Goal: Task Accomplishment & Management: Use online tool/utility

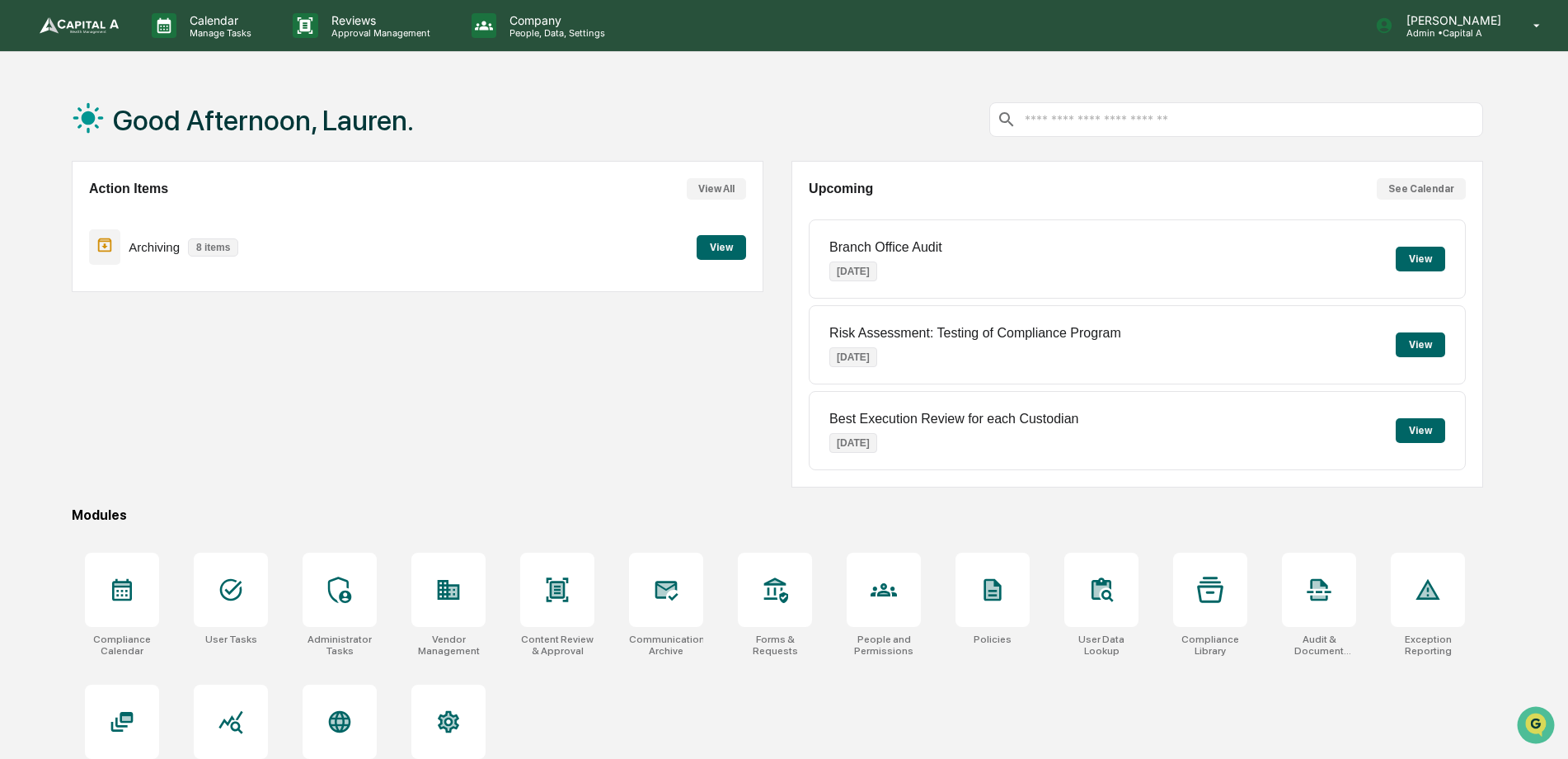
click at [705, 249] on button "View" at bounding box center [721, 247] width 50 height 25
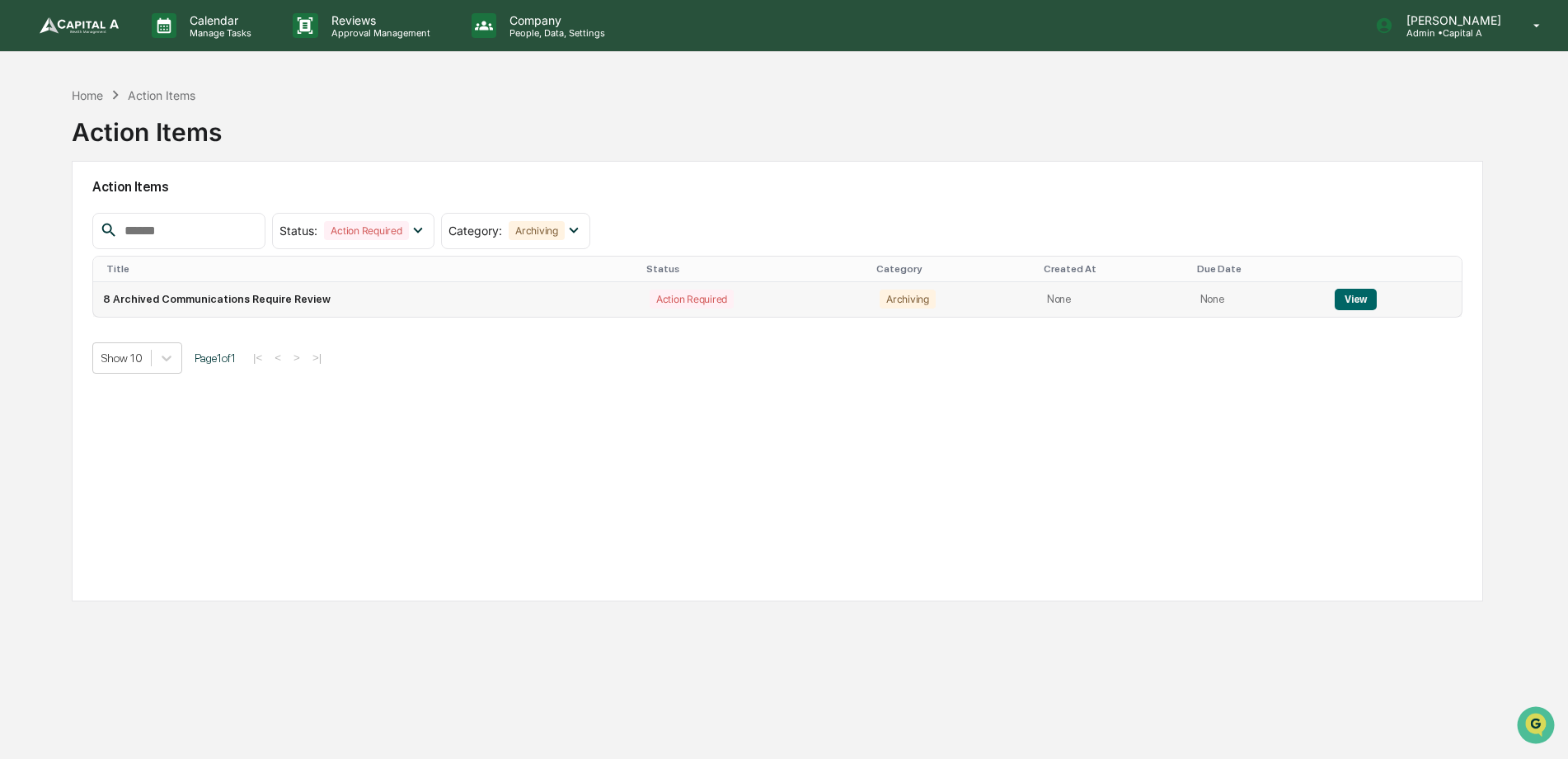
click at [172, 303] on td "8 Archived Communications Require Review" at bounding box center [366, 299] width 547 height 35
click at [1340, 303] on button "View" at bounding box center [1355, 299] width 42 height 22
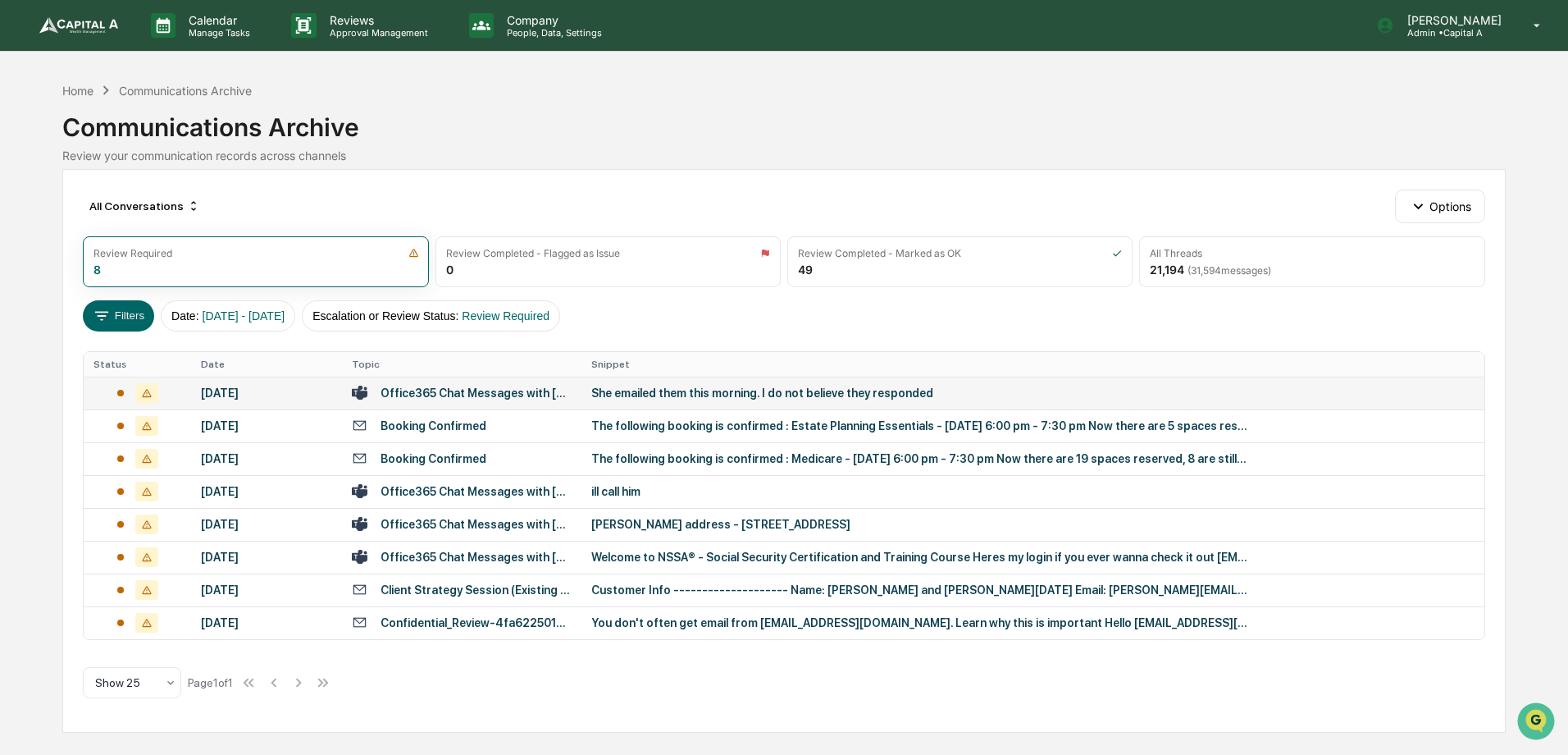
click at [487, 392] on div "Office365 Chat Messages with [PERSON_NAME], CRPC™, AIF®, [PERSON_NAME], [PERSON…" at bounding box center [476, 392] width 191 height 13
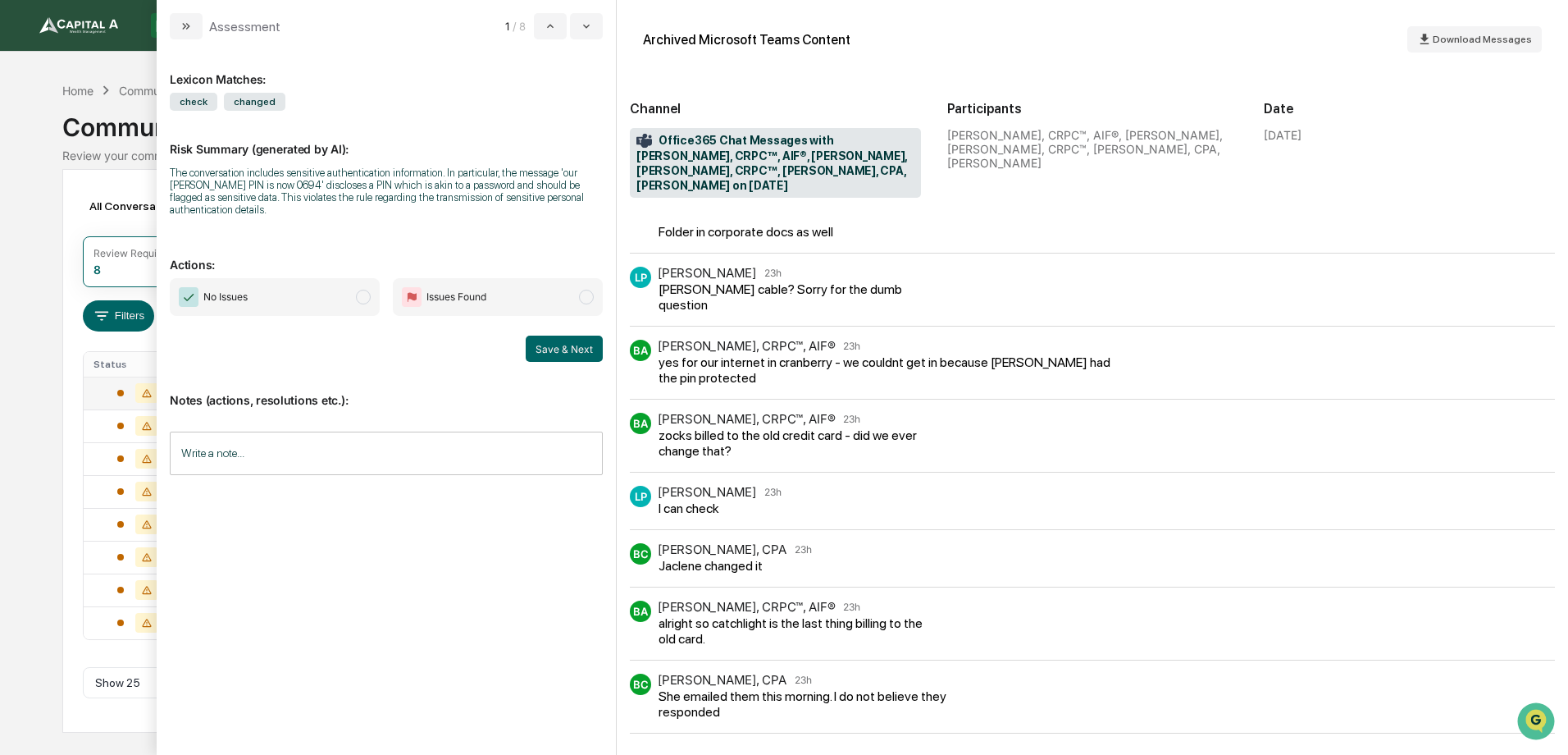
scroll to position [79, 0]
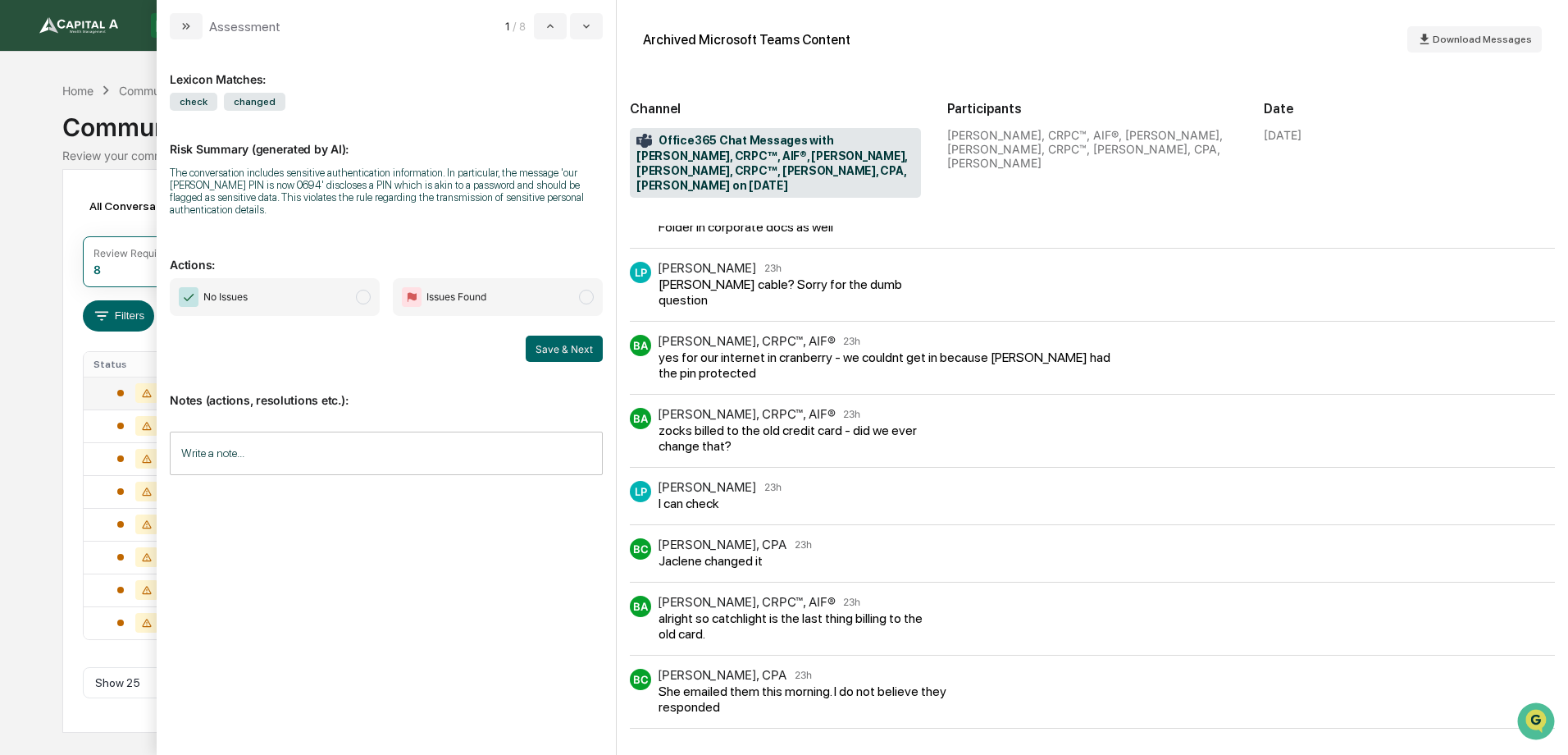
click at [346, 298] on span "No Issues" at bounding box center [274, 297] width 210 height 37
click at [535, 349] on button "Save & Next" at bounding box center [564, 348] width 77 height 27
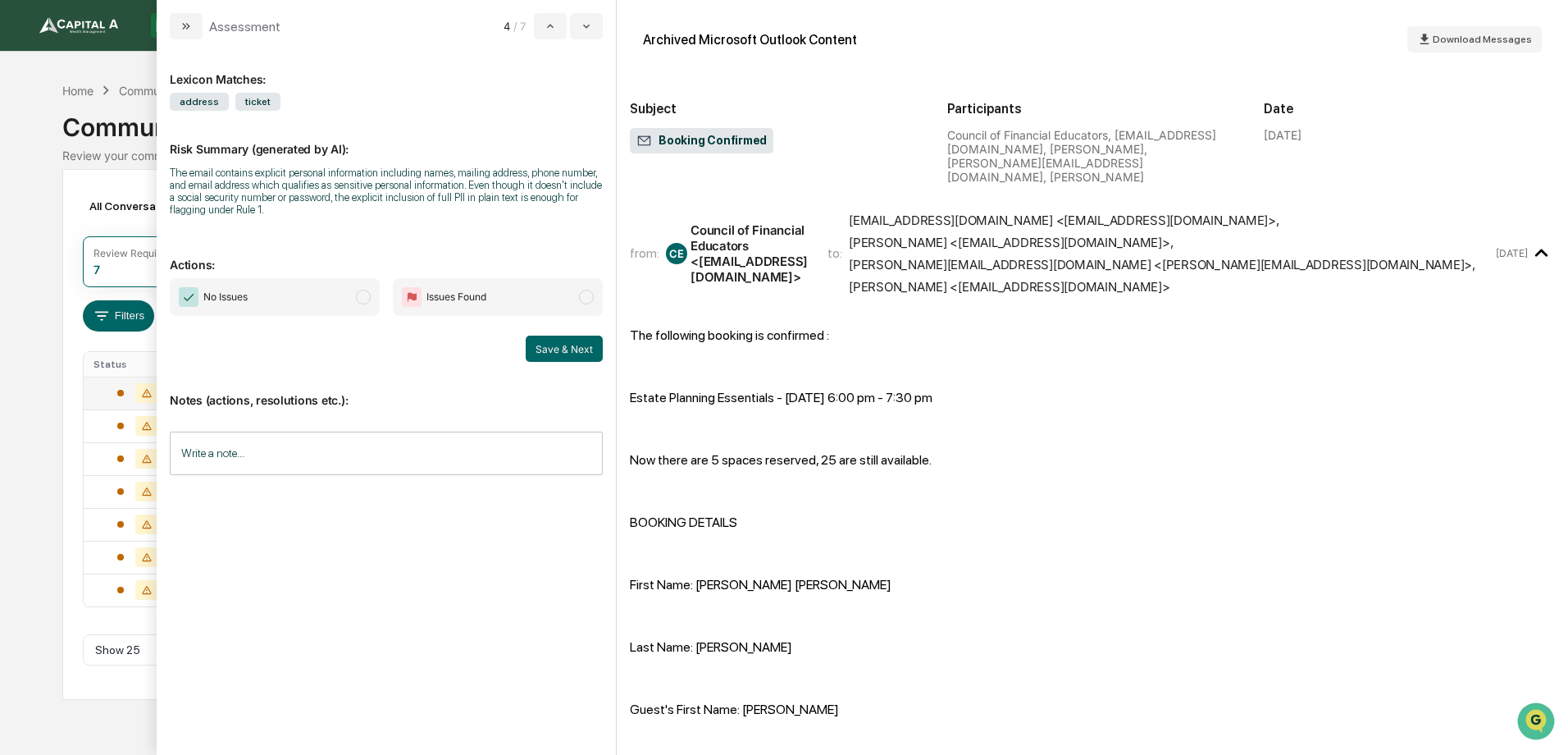
click at [284, 291] on span "No Issues" at bounding box center [274, 297] width 210 height 37
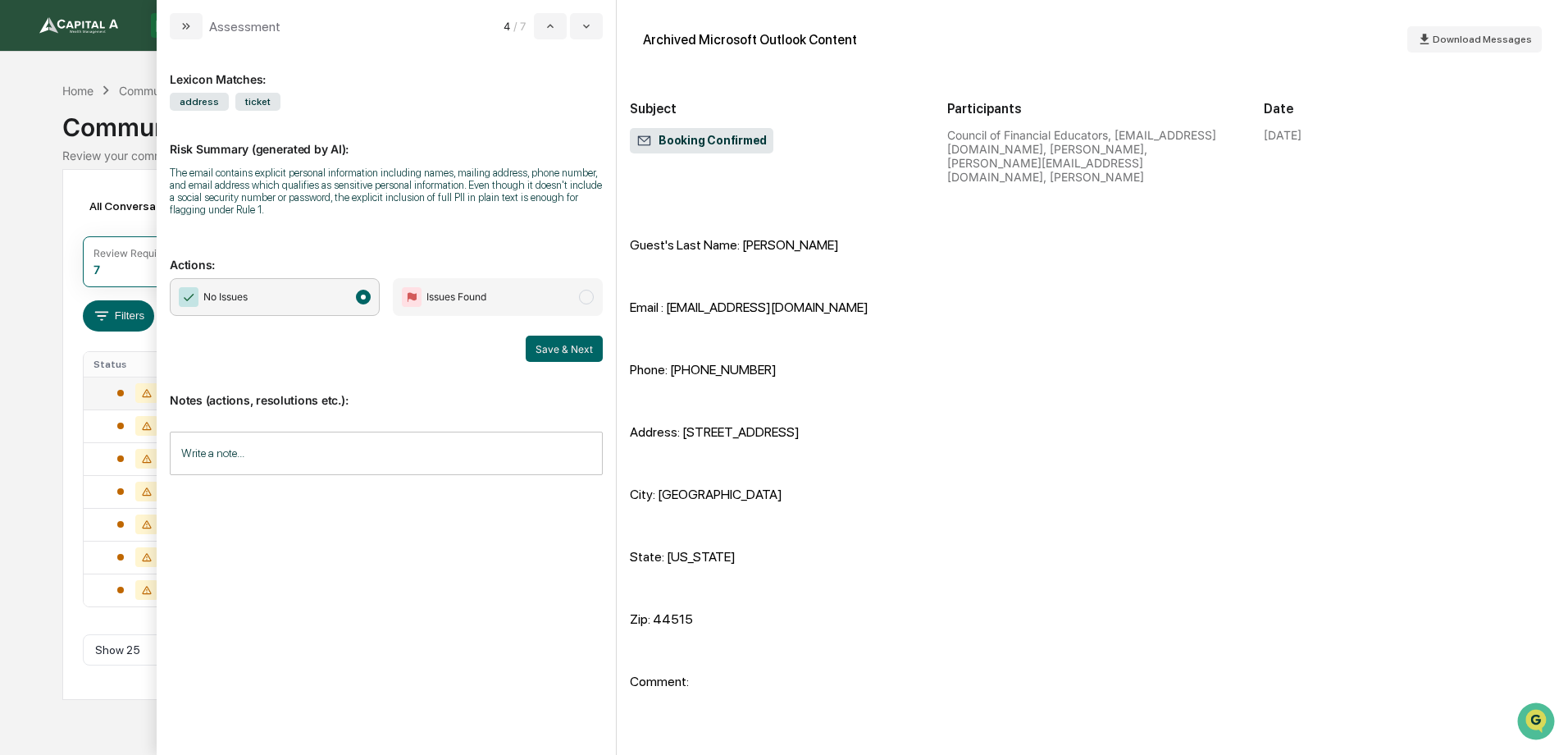
scroll to position [656, 0]
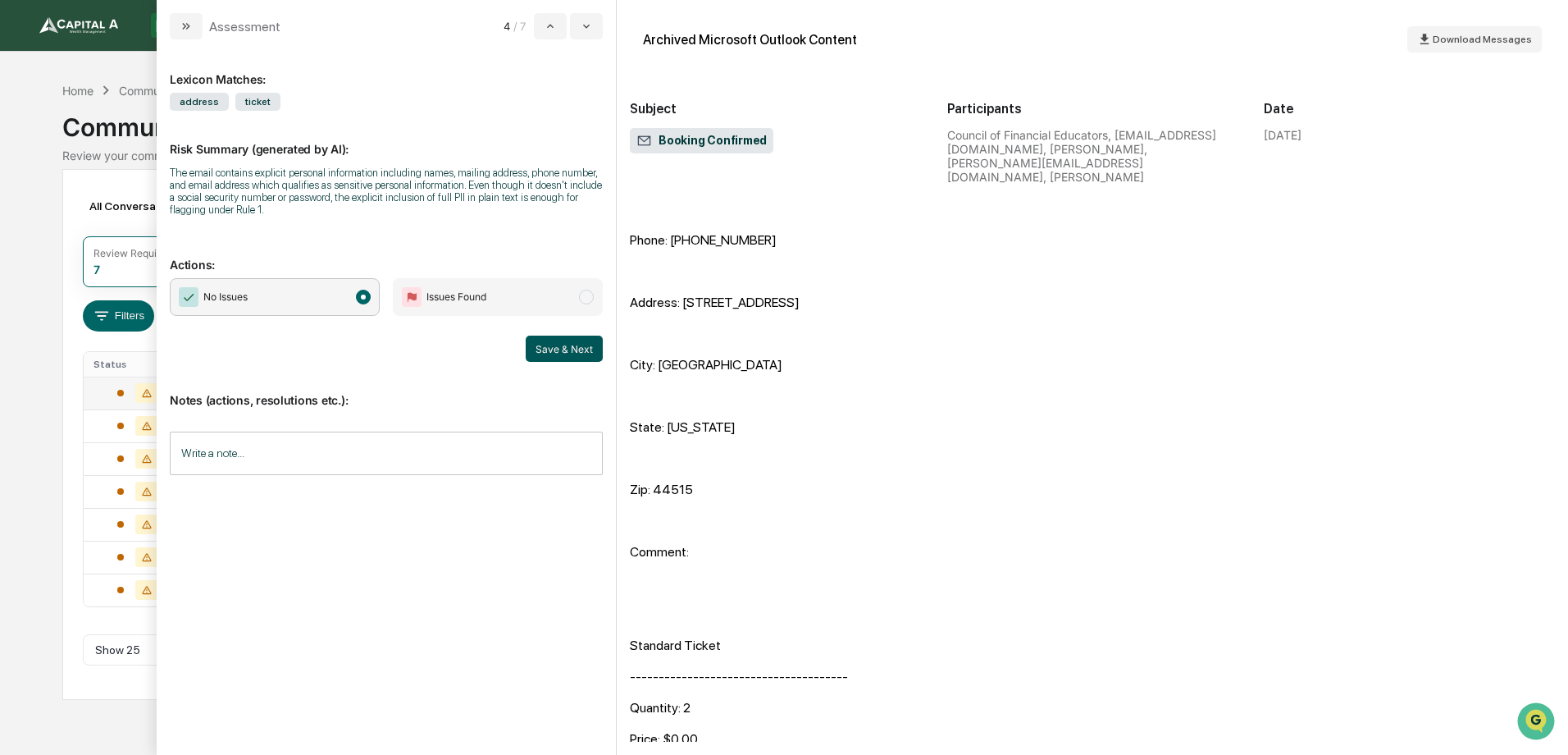
click at [562, 357] on button "Save & Next" at bounding box center [564, 348] width 77 height 27
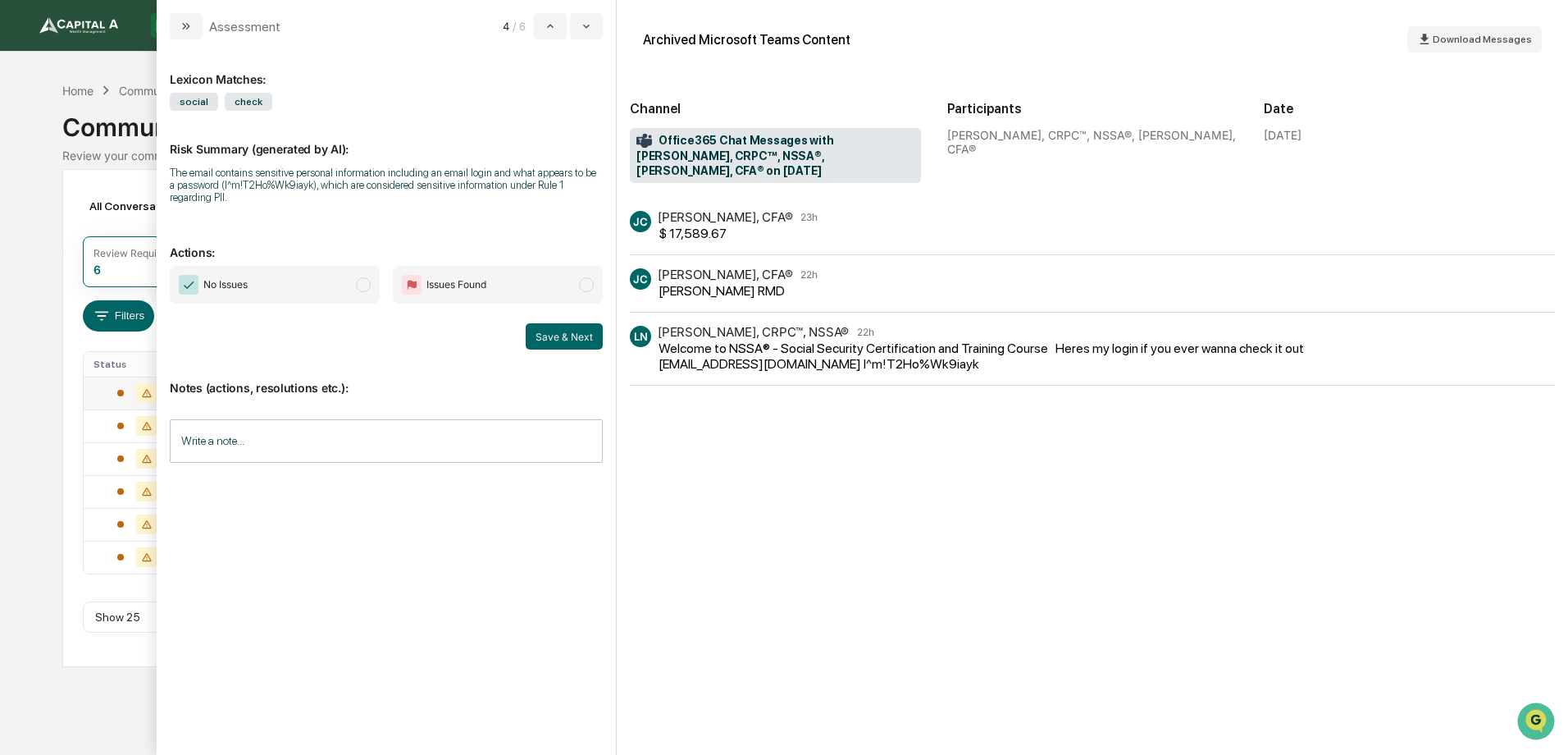
click at [244, 292] on span "No Issues" at bounding box center [225, 284] width 44 height 17
click at [540, 334] on button "Save & Next" at bounding box center [564, 336] width 77 height 27
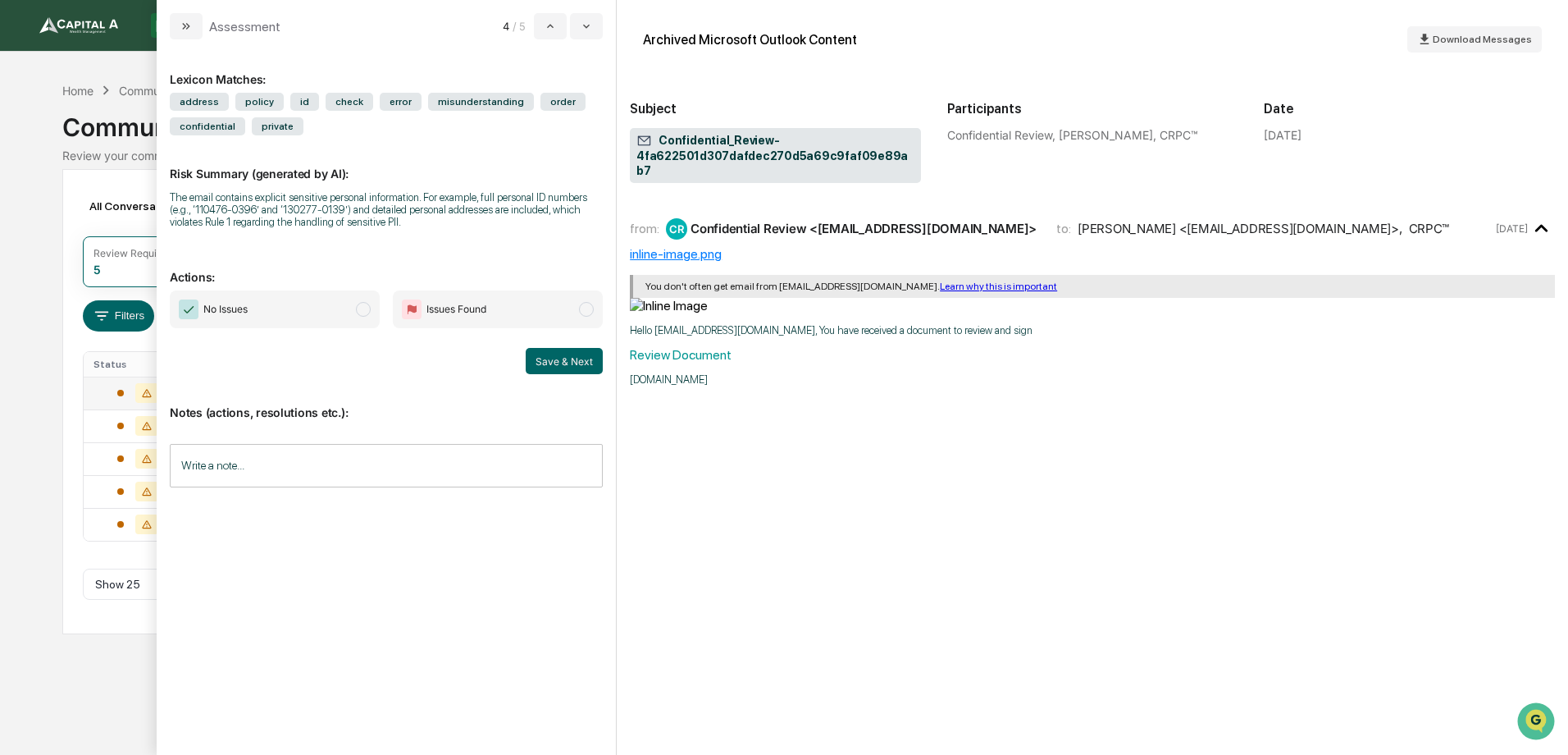
click at [353, 307] on span "No Issues" at bounding box center [274, 309] width 210 height 37
click at [554, 360] on button "Save & Next" at bounding box center [564, 361] width 77 height 27
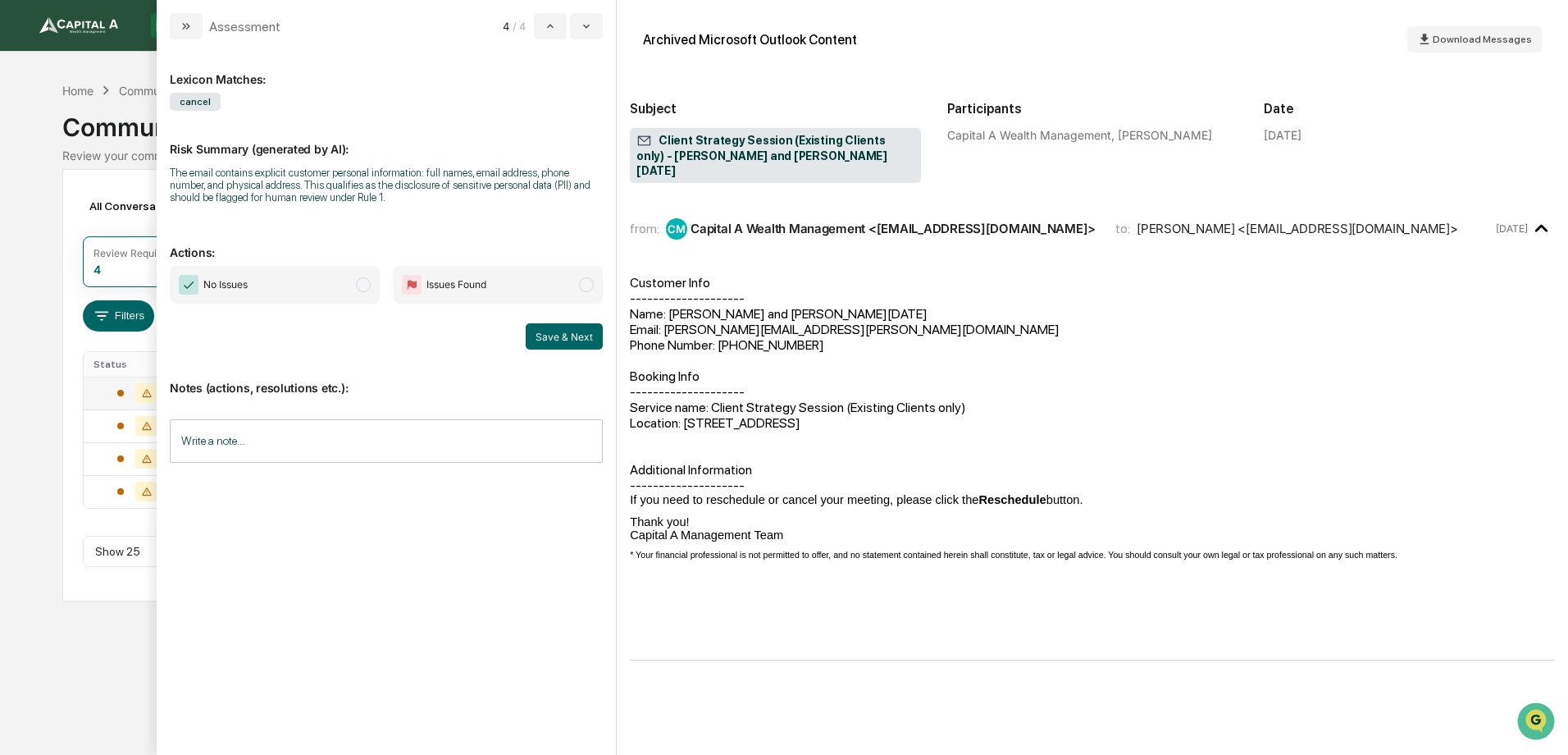
click at [333, 291] on span "No Issues" at bounding box center [274, 285] width 210 height 37
click at [564, 333] on button "Save & Next" at bounding box center [564, 336] width 77 height 27
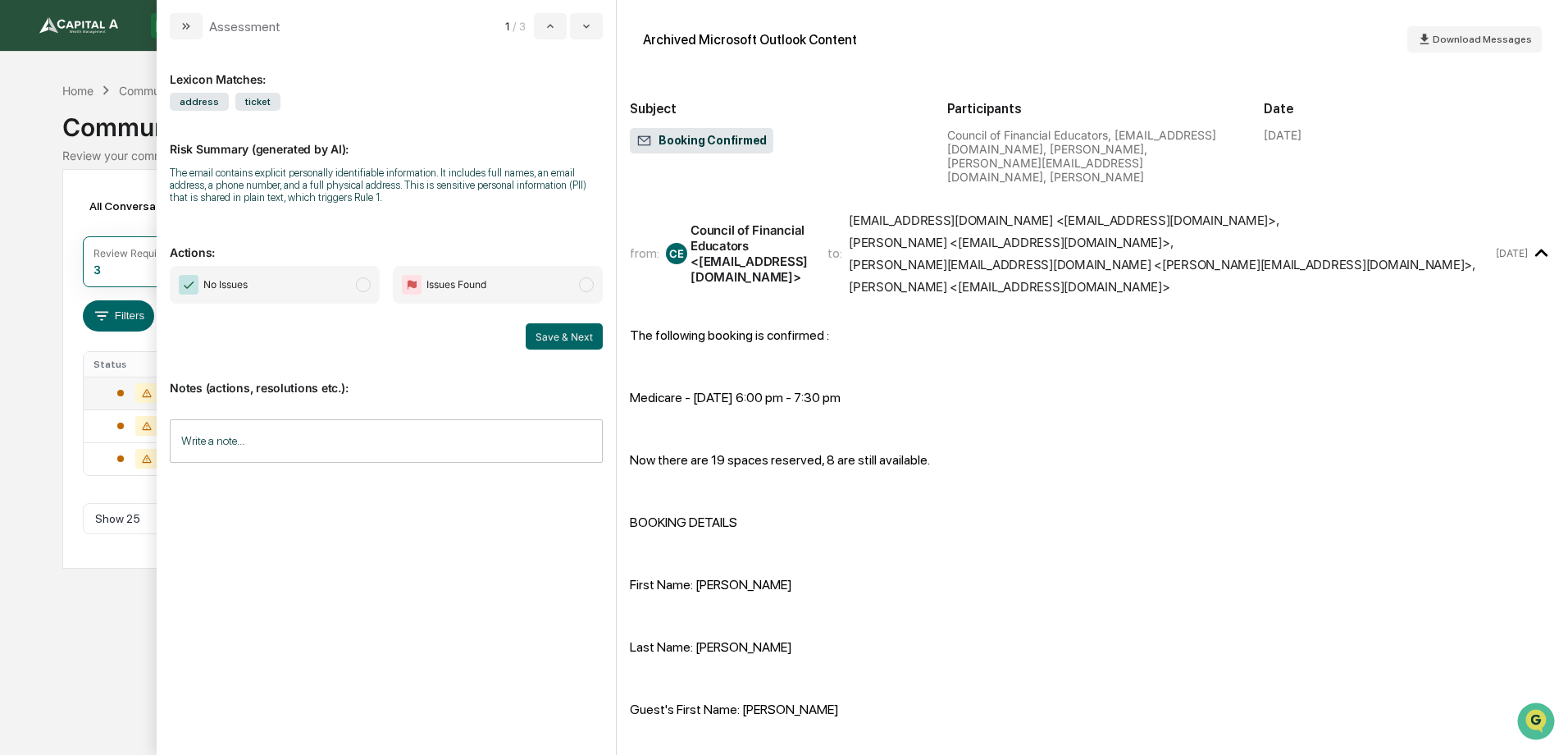
click at [281, 292] on span "No Issues" at bounding box center [274, 285] width 210 height 37
click at [575, 342] on button "Save & Next" at bounding box center [564, 336] width 77 height 27
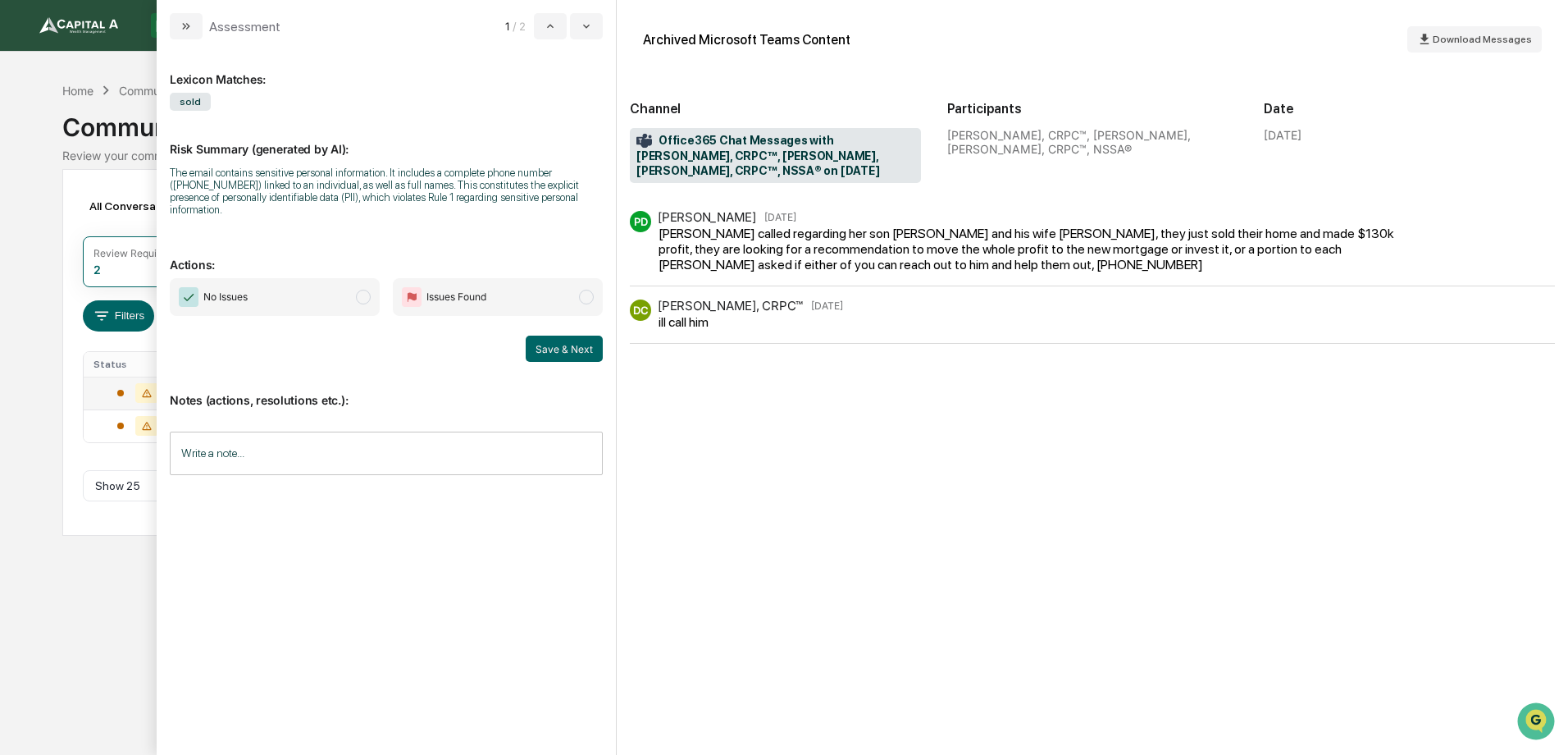
click at [308, 280] on span "No Issues" at bounding box center [274, 297] width 210 height 37
click at [552, 339] on button "Save & Next" at bounding box center [564, 348] width 77 height 27
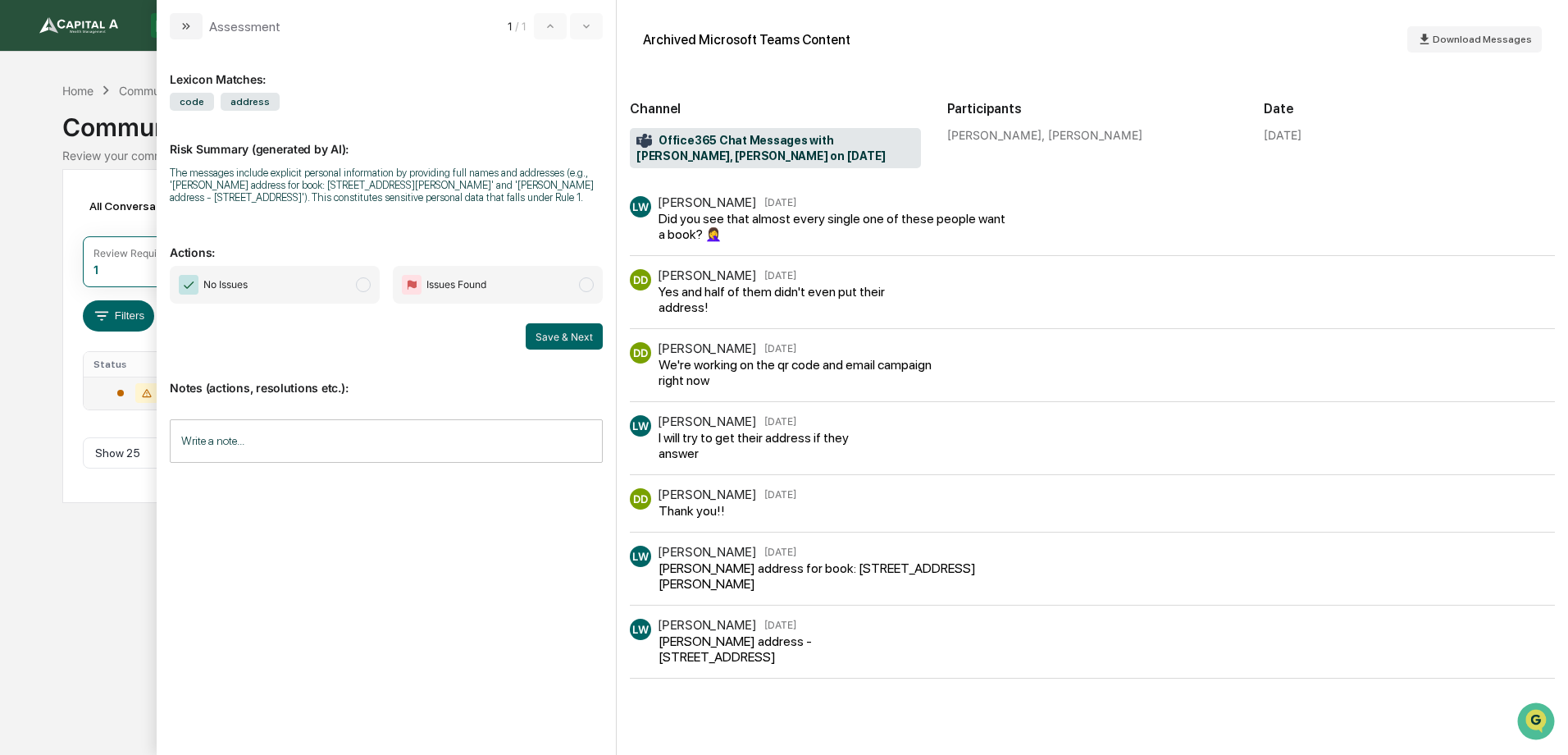
click at [312, 304] on span "No Issues" at bounding box center [274, 285] width 210 height 37
click at [571, 348] on button "Save & Next" at bounding box center [564, 336] width 77 height 27
